Goal: Task Accomplishment & Management: Use online tool/utility

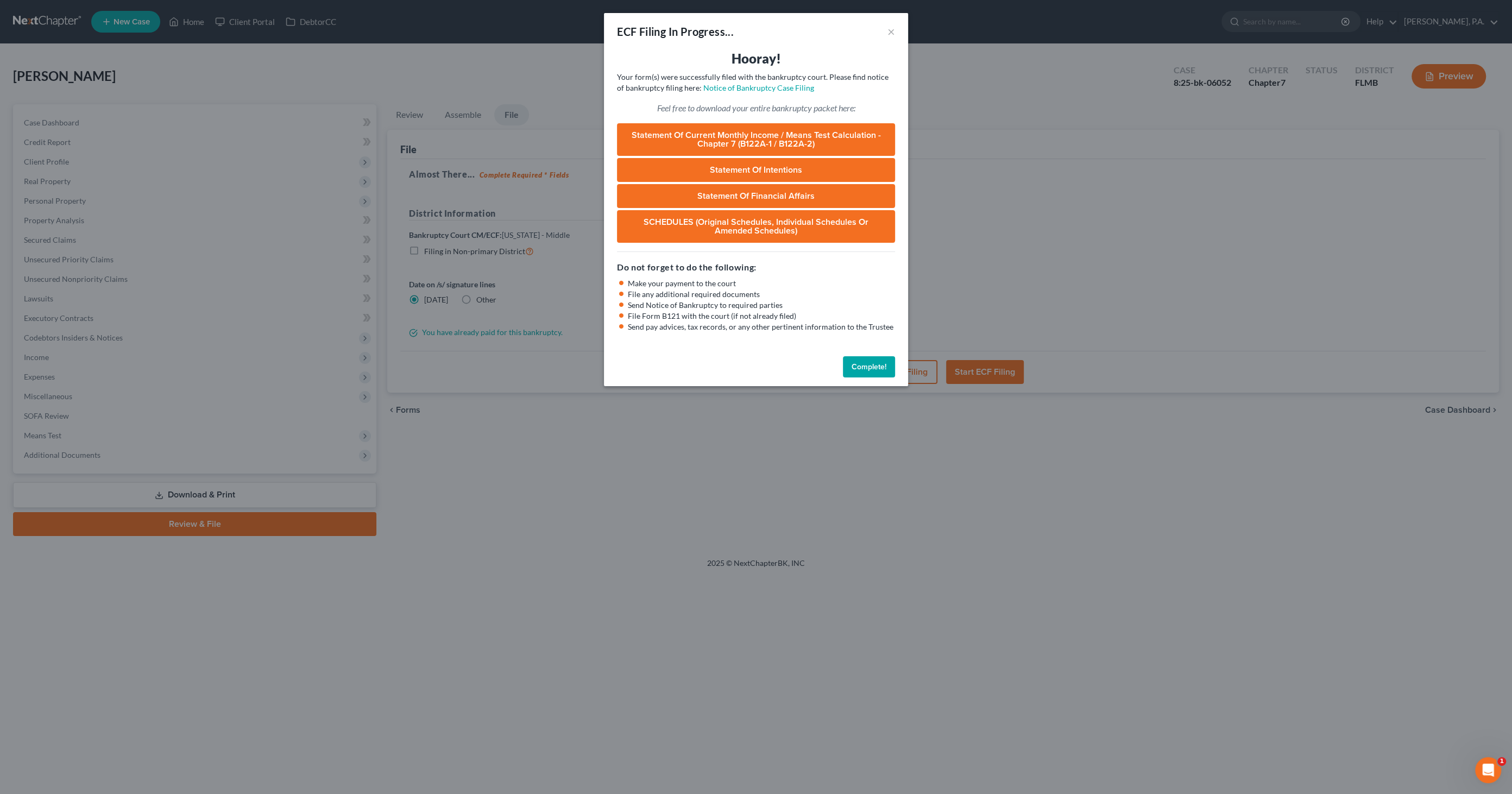
click at [866, 361] on button "Complete!" at bounding box center [868, 367] width 52 height 22
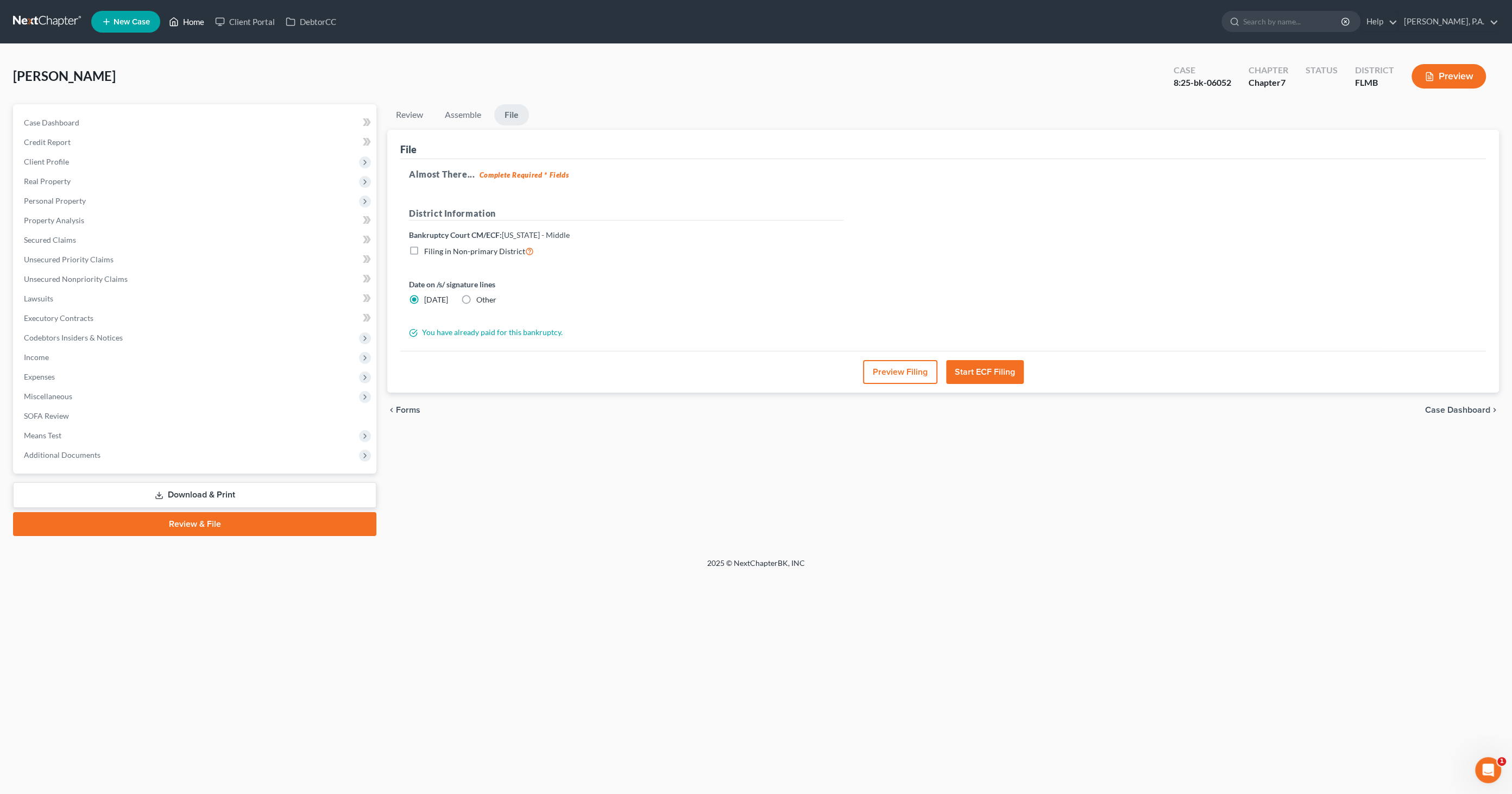
click at [202, 20] on link "Home" at bounding box center [186, 22] width 46 height 20
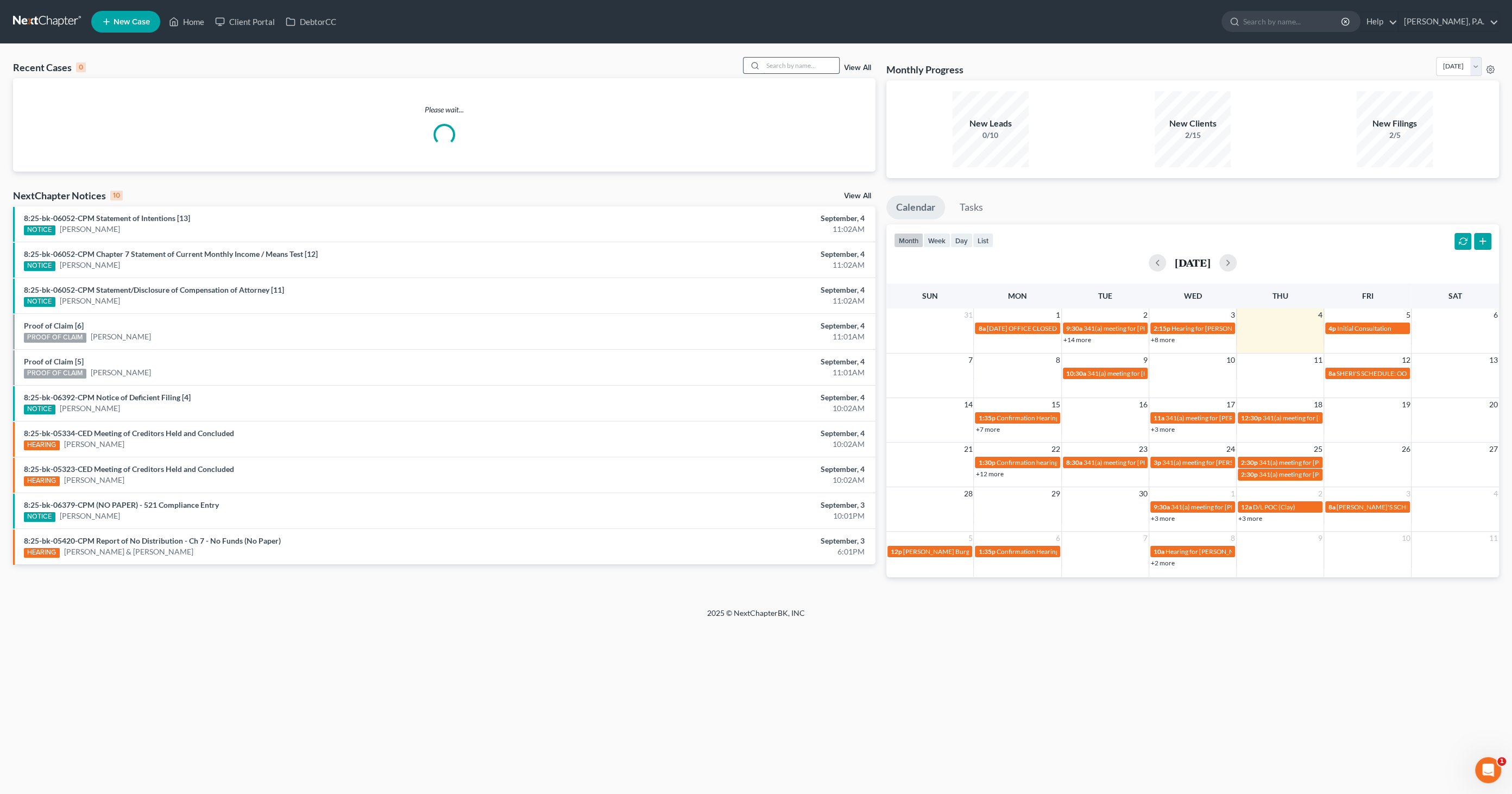
click at [776, 61] on input "search" at bounding box center [801, 65] width 76 height 16
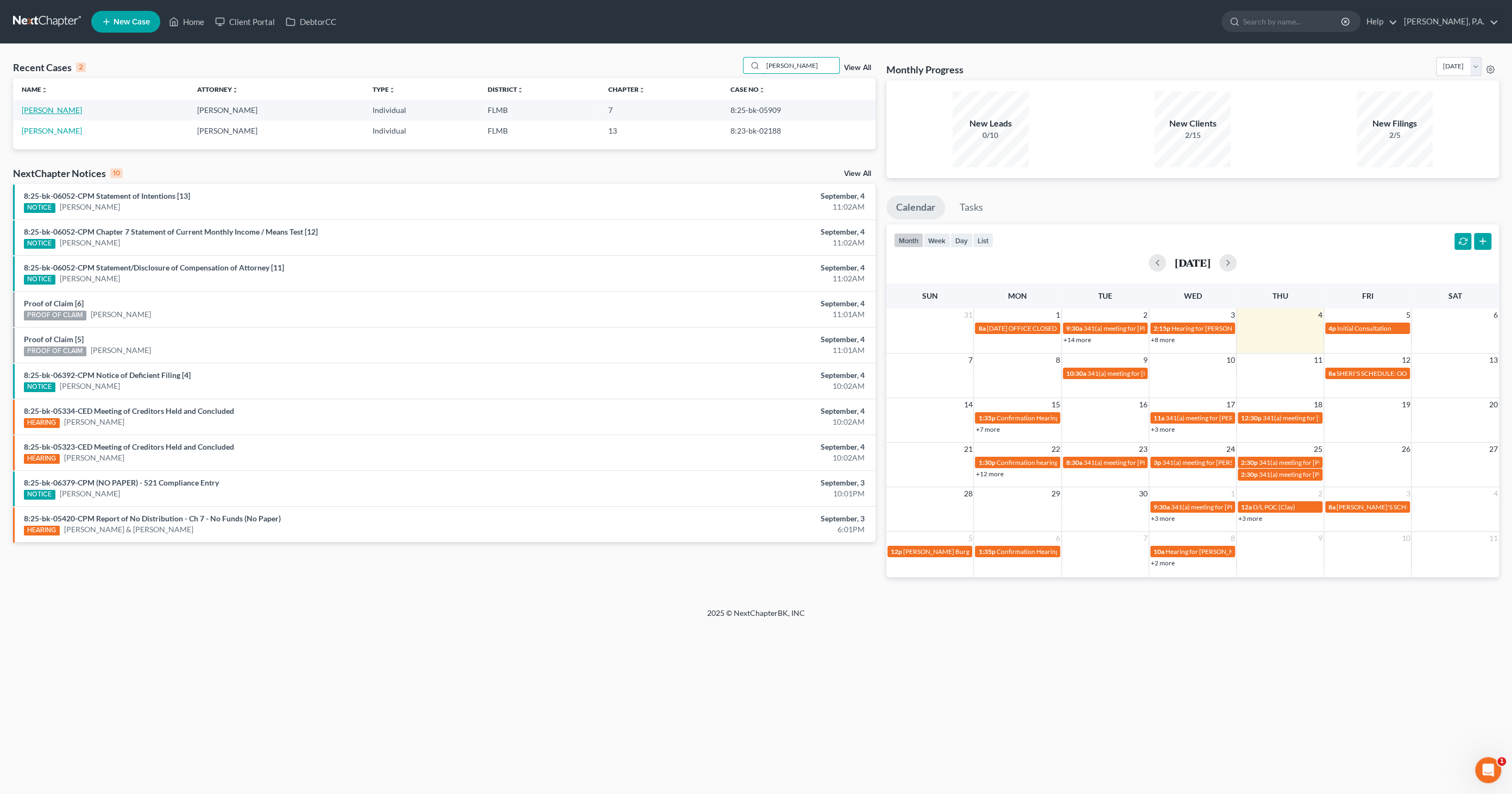
type input "[PERSON_NAME]"
click at [68, 109] on link "[PERSON_NAME]" at bounding box center [52, 109] width 60 height 9
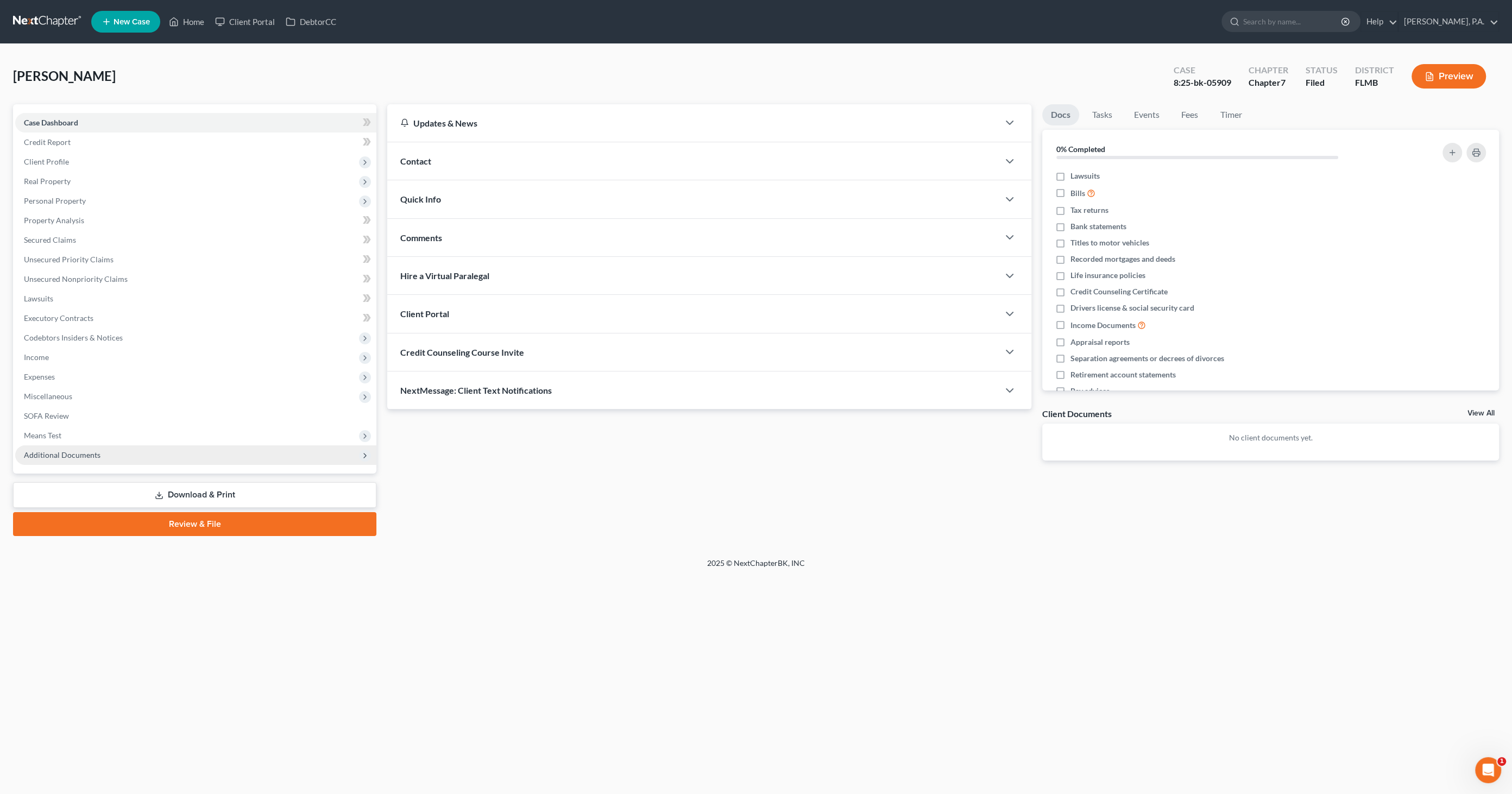
click at [73, 457] on span "Additional Documents" at bounding box center [62, 455] width 77 height 9
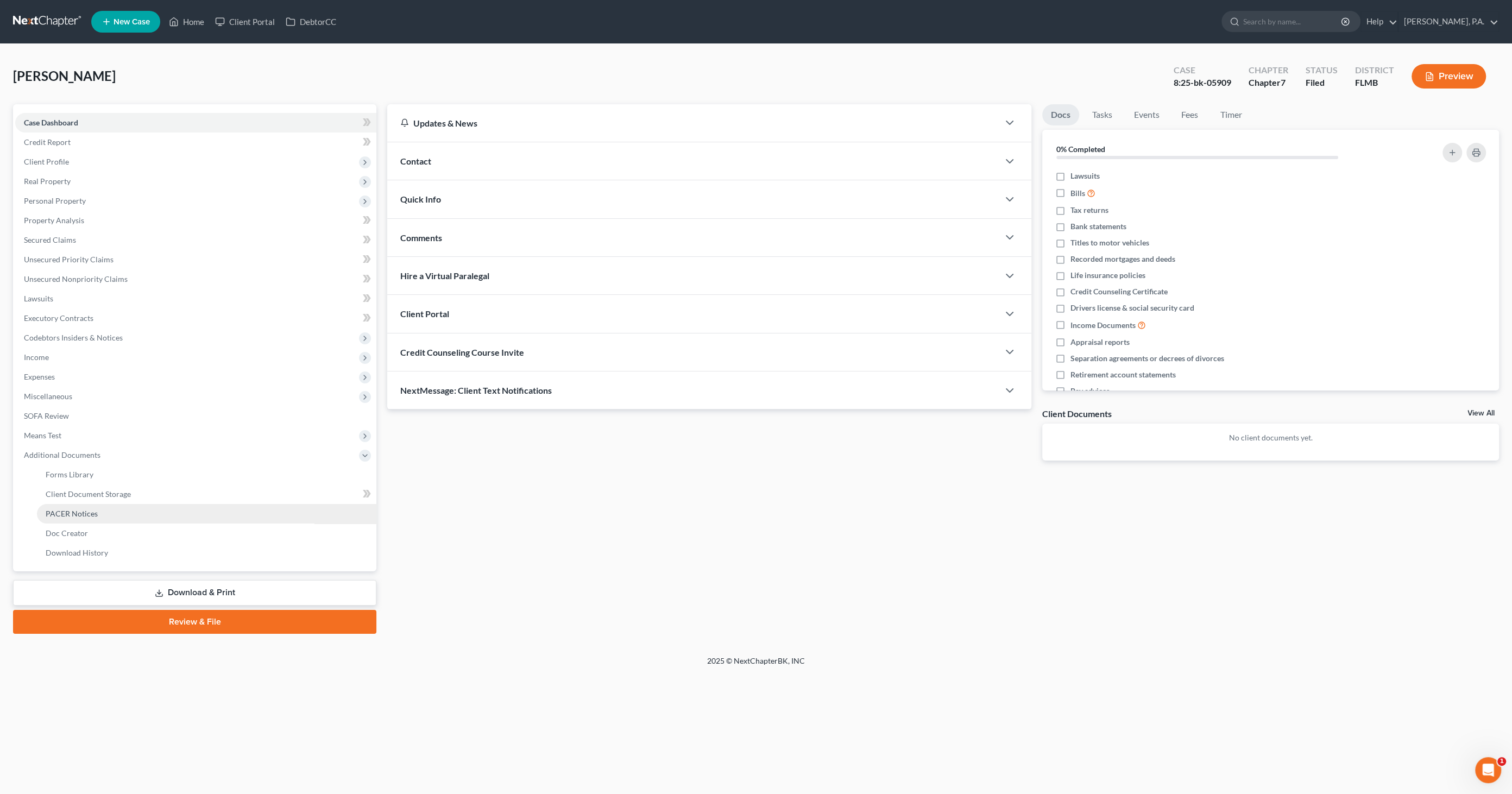
click at [77, 510] on span "PACER Notices" at bounding box center [71, 513] width 52 height 9
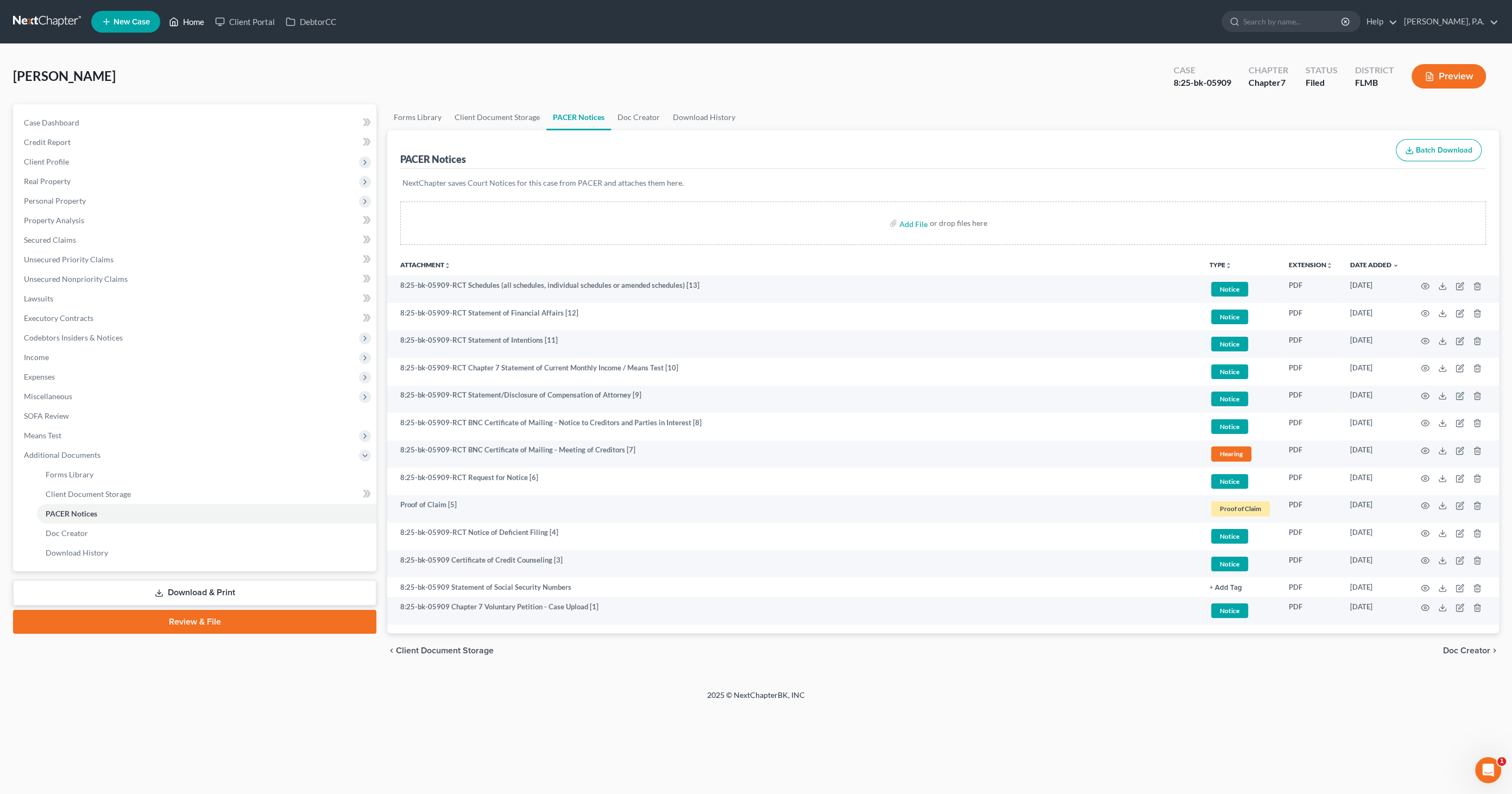
click at [198, 19] on link "Home" at bounding box center [186, 22] width 46 height 20
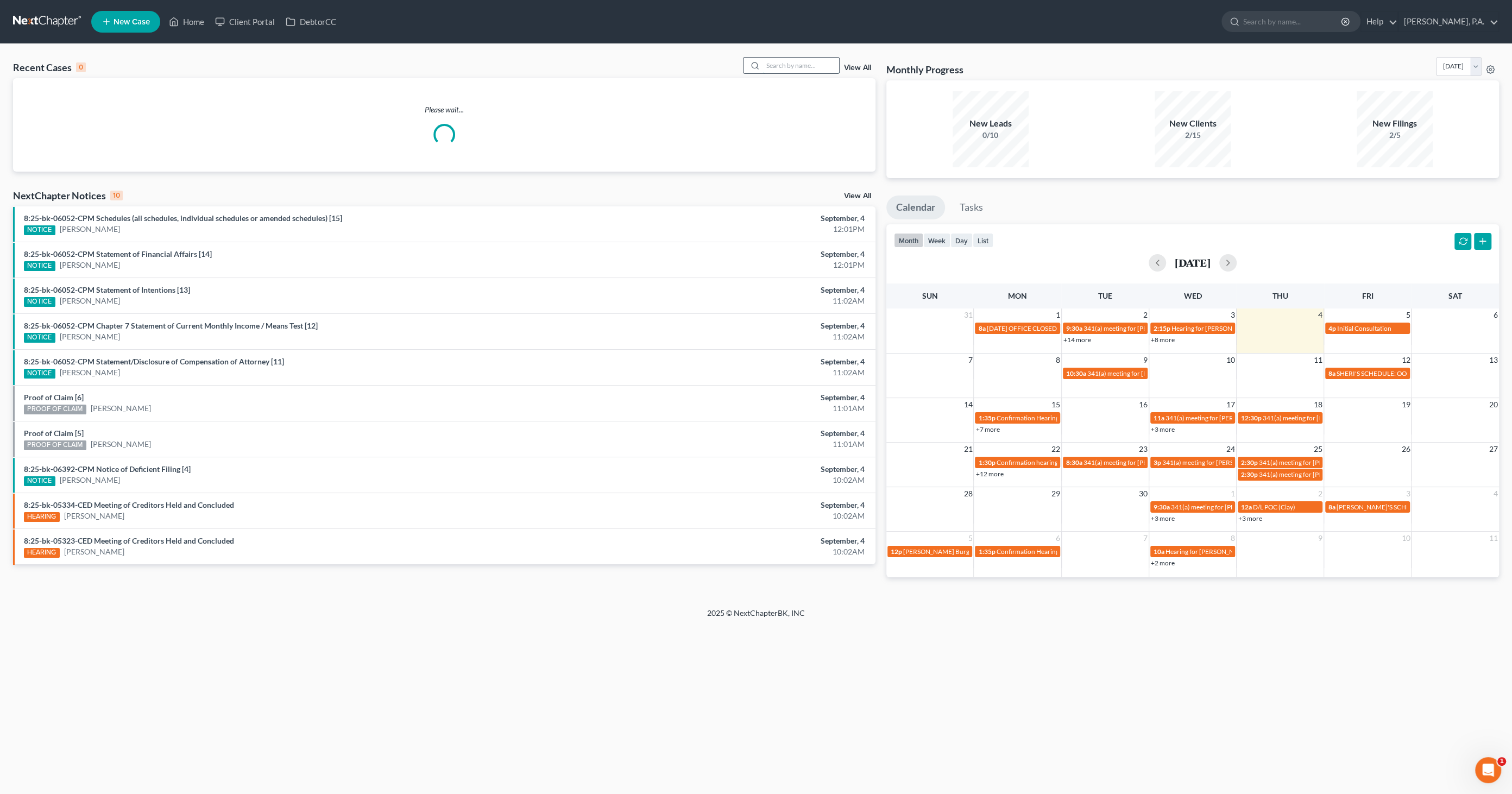
click at [775, 60] on input "search" at bounding box center [801, 65] width 76 height 16
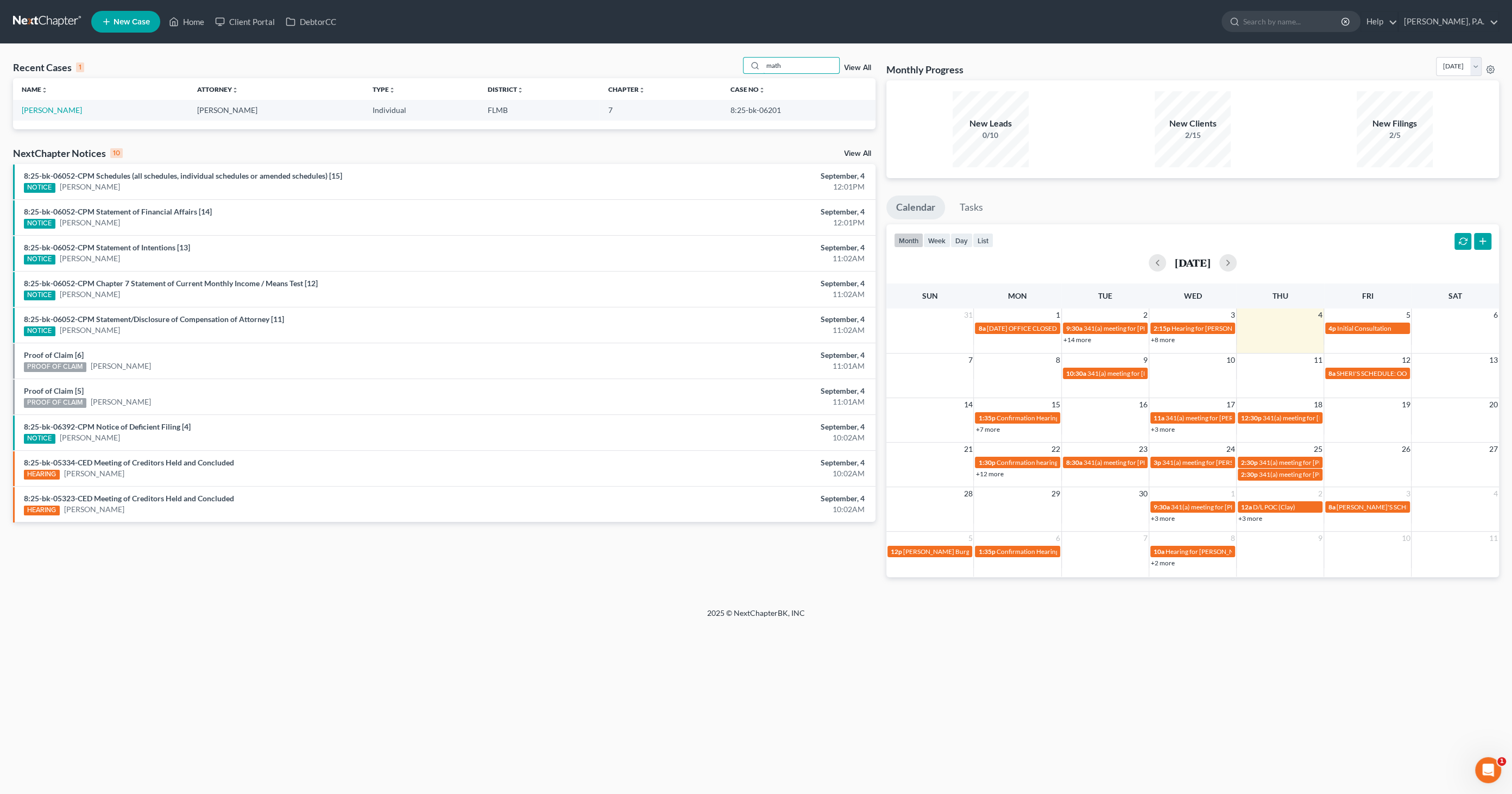
type input "math"
click at [66, 104] on td "[PERSON_NAME]" at bounding box center [101, 109] width 175 height 20
click at [67, 111] on link "[PERSON_NAME]" at bounding box center [52, 109] width 60 height 9
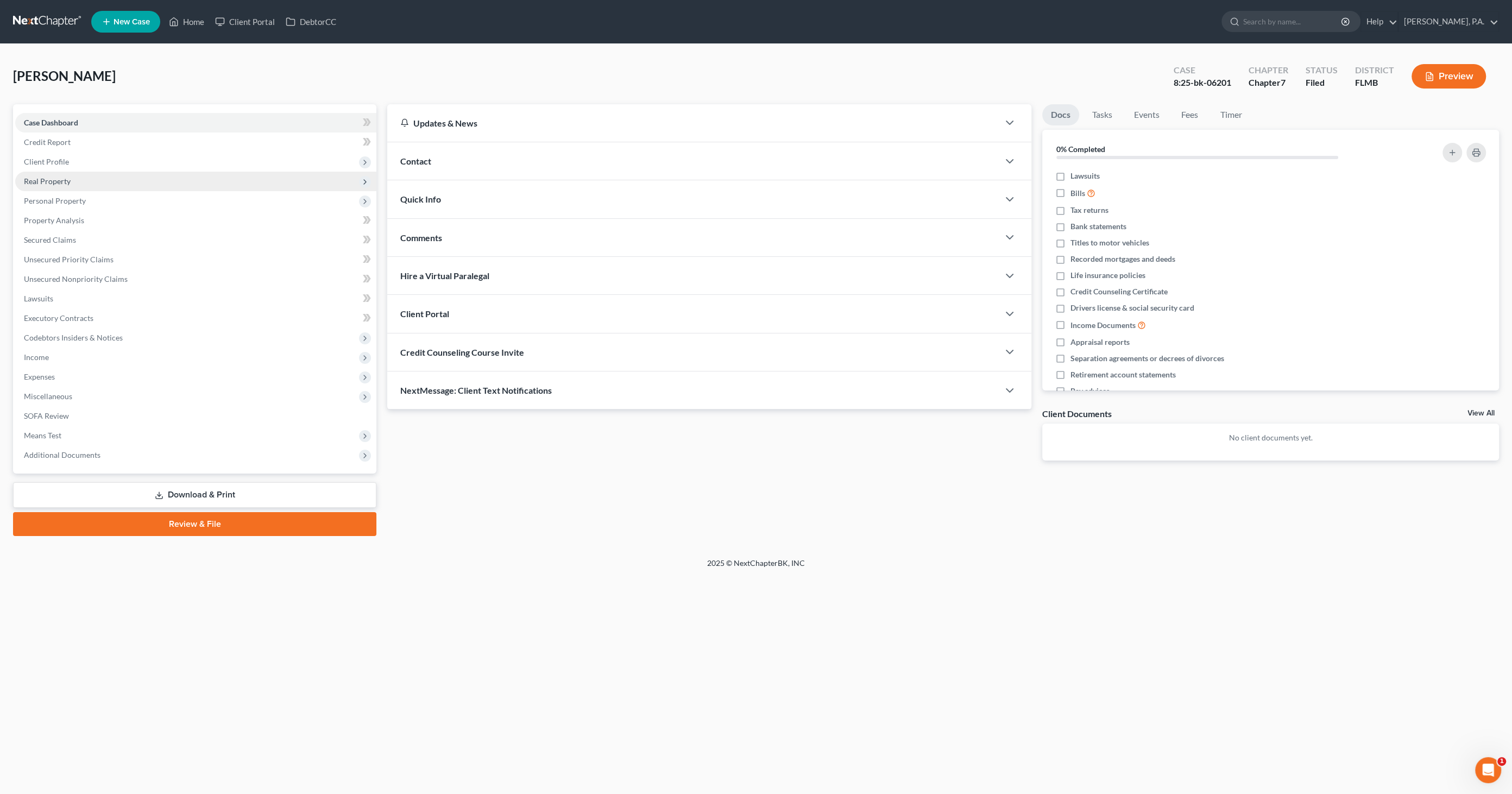
click at [45, 181] on span "Real Property" at bounding box center [47, 181] width 47 height 9
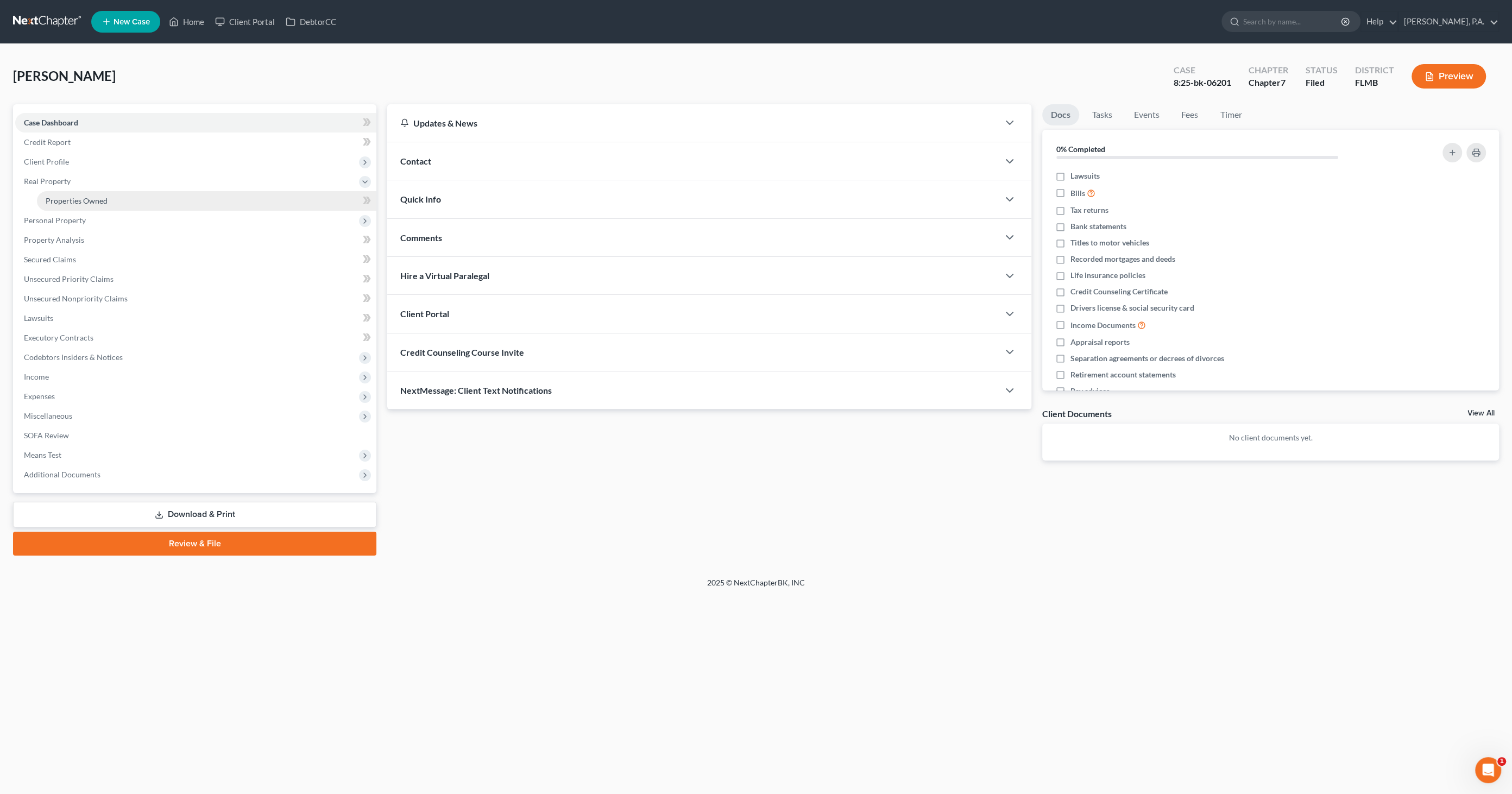
click at [59, 202] on span "Properties Owned" at bounding box center [76, 200] width 62 height 9
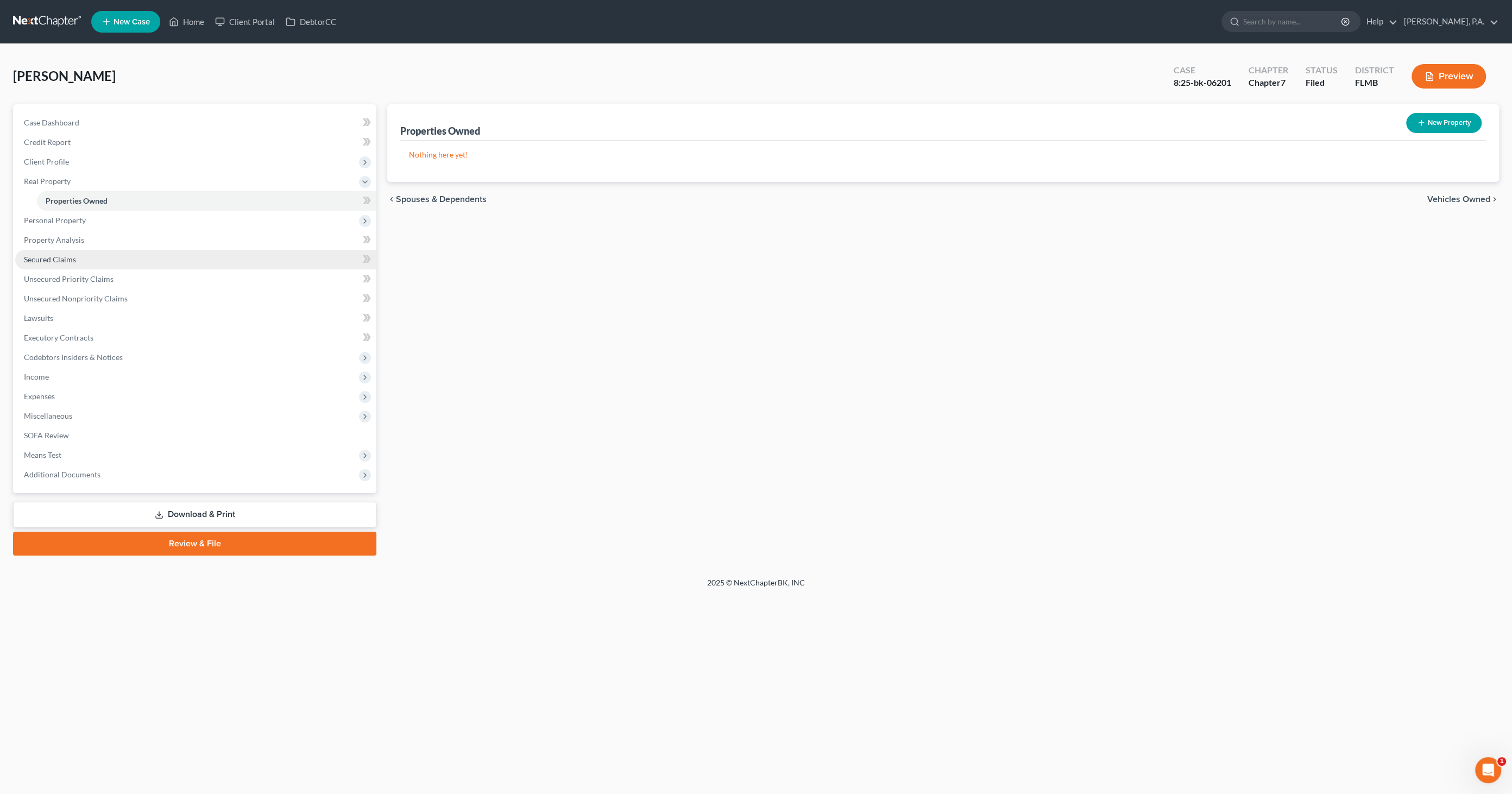
click at [60, 255] on span "Secured Claims" at bounding box center [49, 259] width 52 height 9
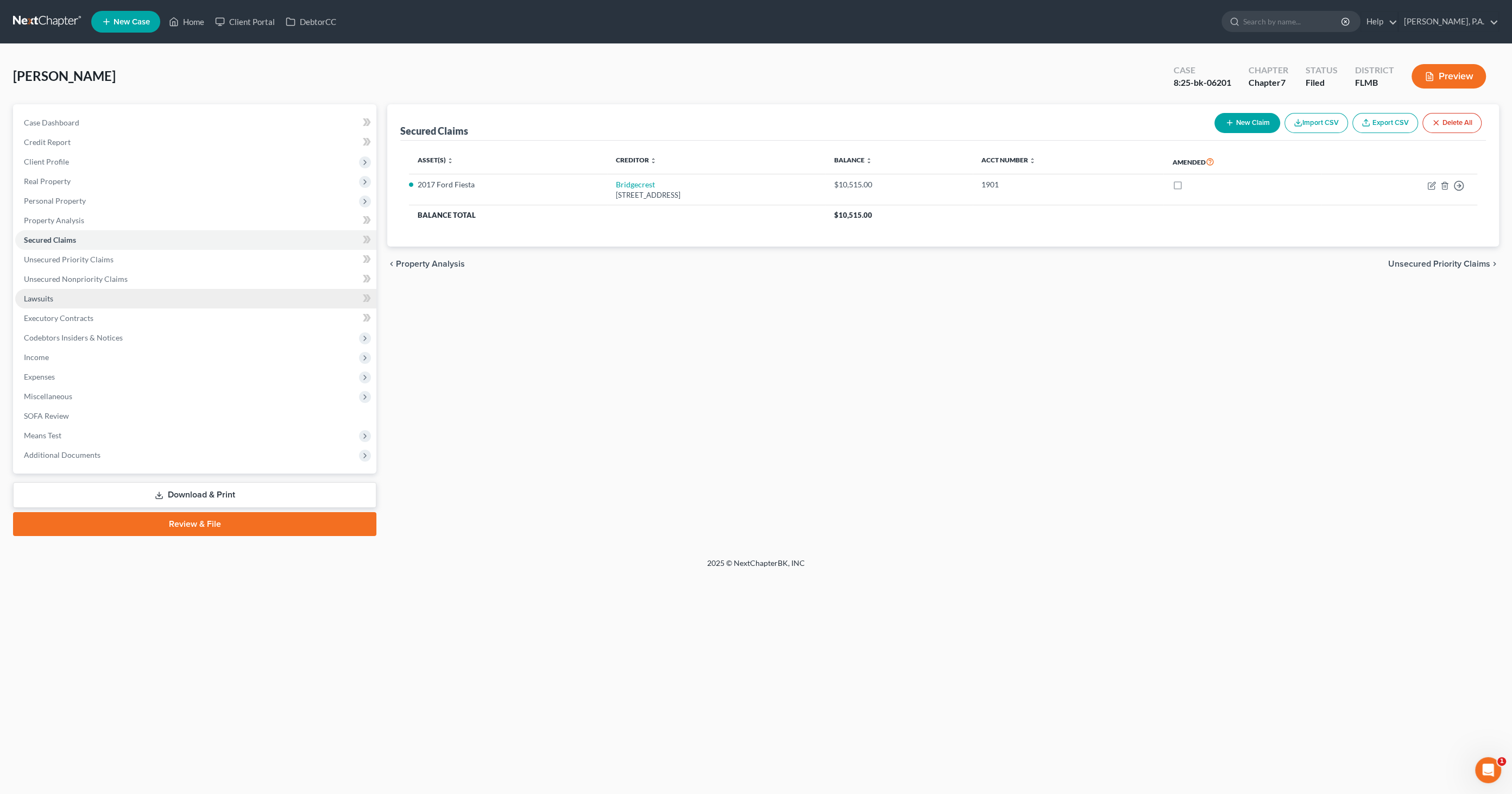
click at [50, 300] on span "Lawsuits" at bounding box center [38, 298] width 29 height 9
